Goal: Task Accomplishment & Management: Manage account settings

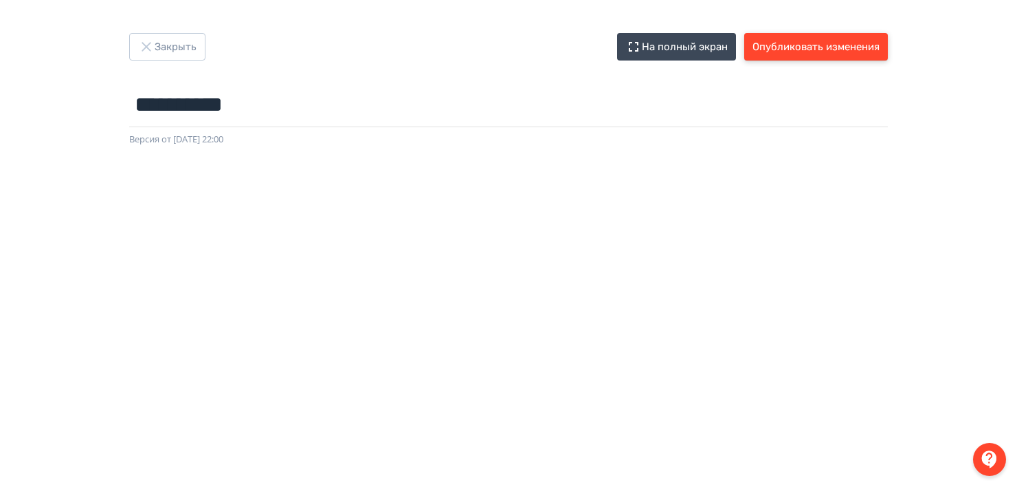
click at [796, 36] on button "Опубликовать изменения" at bounding box center [816, 46] width 144 height 27
click at [819, 44] on button "Опубликовать изменения" at bounding box center [816, 46] width 144 height 27
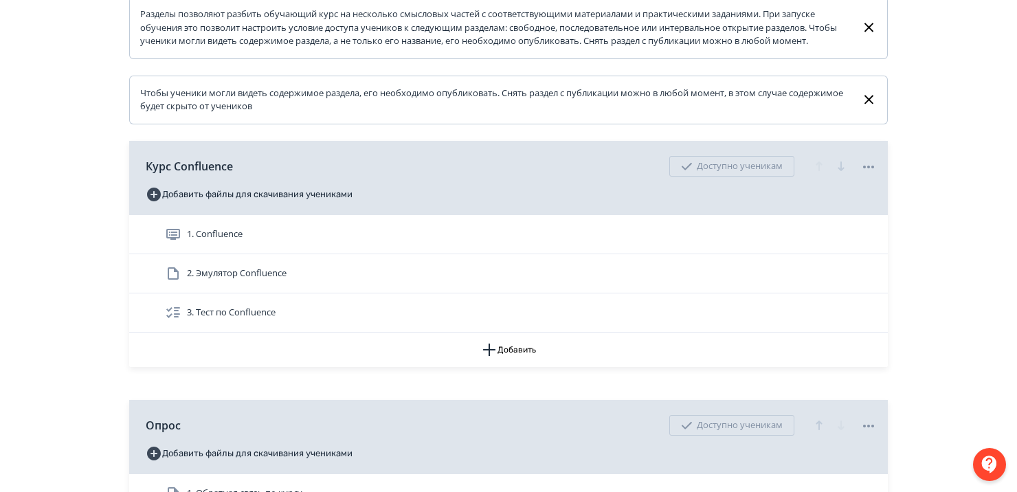
scroll to position [243, 0]
